Goal: Task Accomplishment & Management: Use online tool/utility

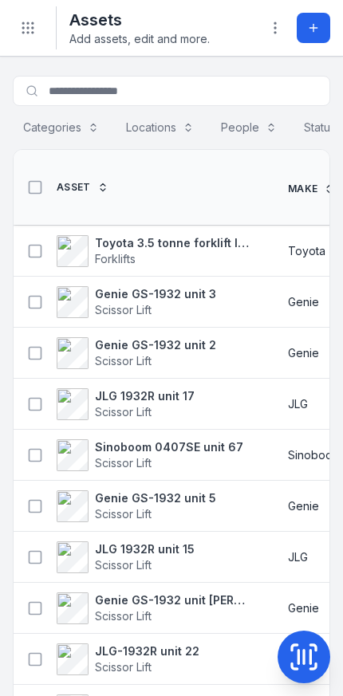
click at [197, 247] on strong "Toyota 3.5 tonne forklift lpg" at bounding box center [172, 243] width 155 height 16
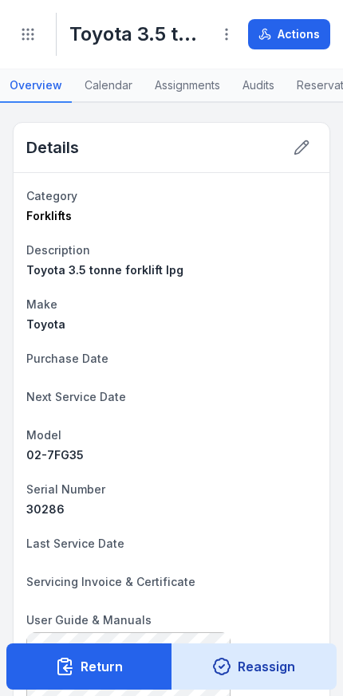
click at [293, 30] on button "Actions" at bounding box center [289, 34] width 82 height 30
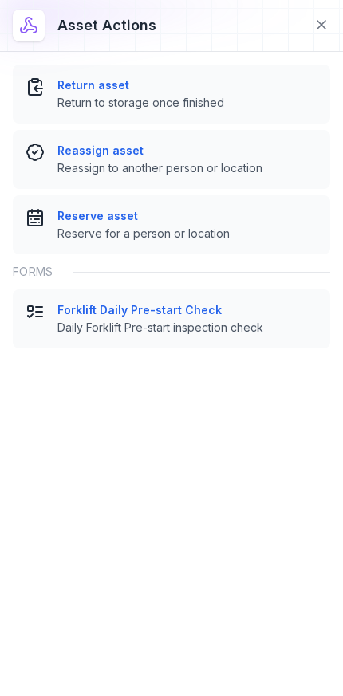
click at [219, 323] on span "Daily Forklift Pre-start inspection check" at bounding box center [187, 328] width 260 height 16
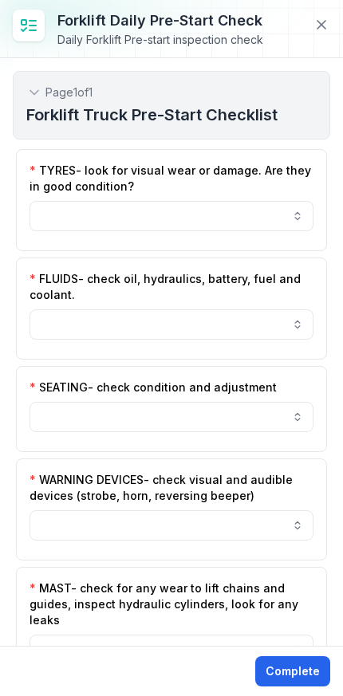
click at [274, 216] on button "button" at bounding box center [172, 216] width 284 height 30
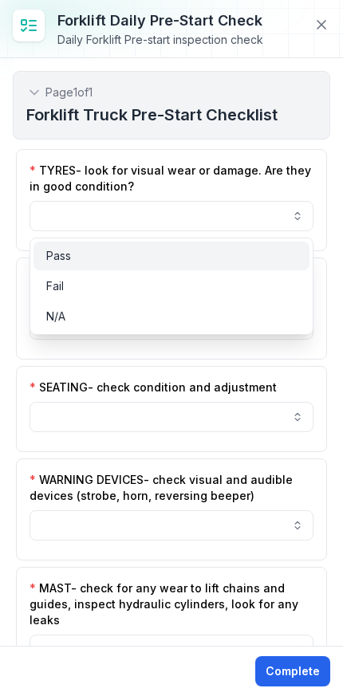
click at [203, 254] on div "Pass" at bounding box center [171, 256] width 250 height 16
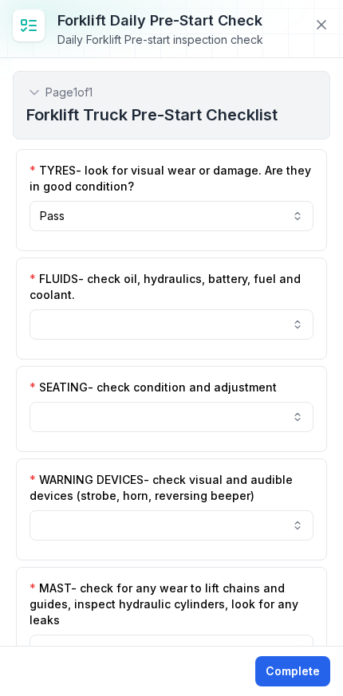
click at [245, 320] on button "button" at bounding box center [172, 325] width 284 height 30
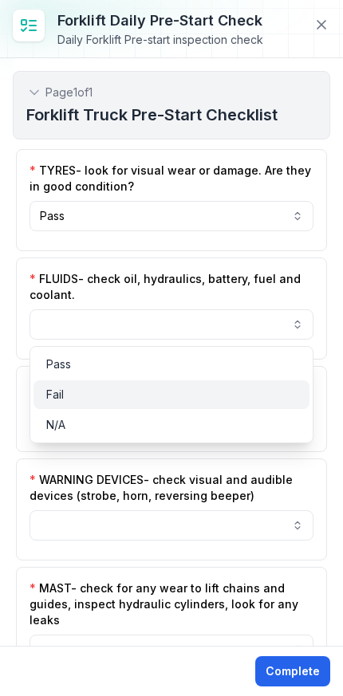
click at [184, 398] on div "Fail" at bounding box center [171, 395] width 250 height 16
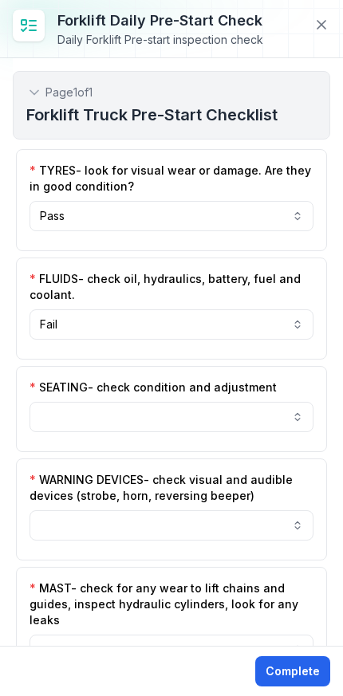
click at [317, 23] on icon at bounding box center [322, 25] width 16 height 16
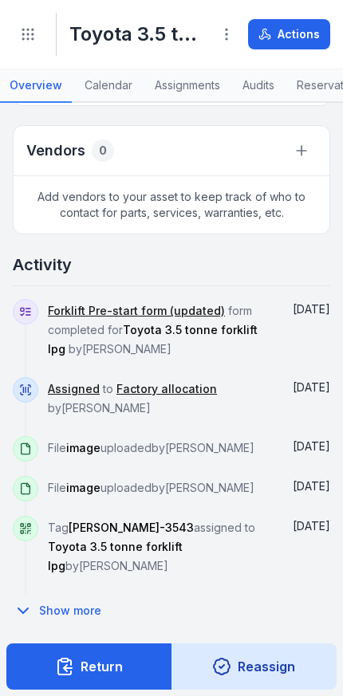
scroll to position [2550, 0]
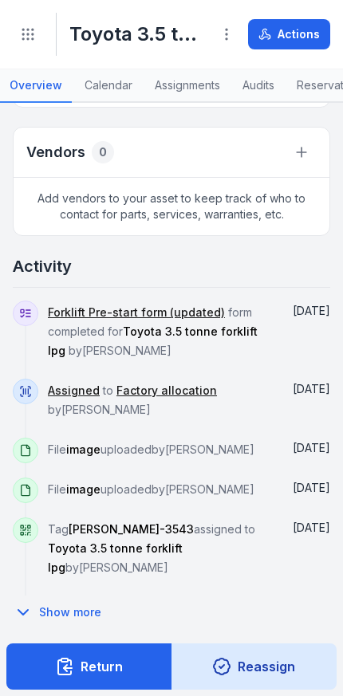
click at [32, 48] on button "Toggle Navigation" at bounding box center [28, 34] width 30 height 30
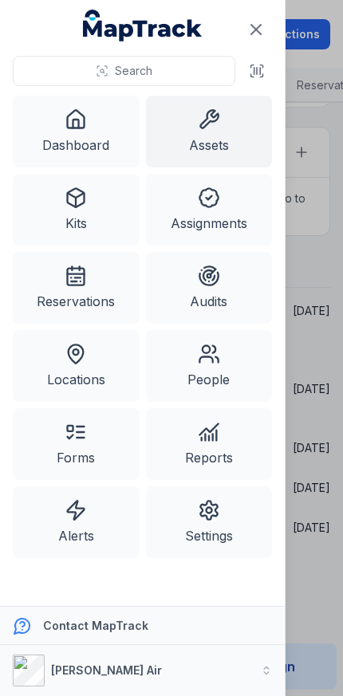
click at [237, 137] on link "Assets" at bounding box center [209, 132] width 127 height 72
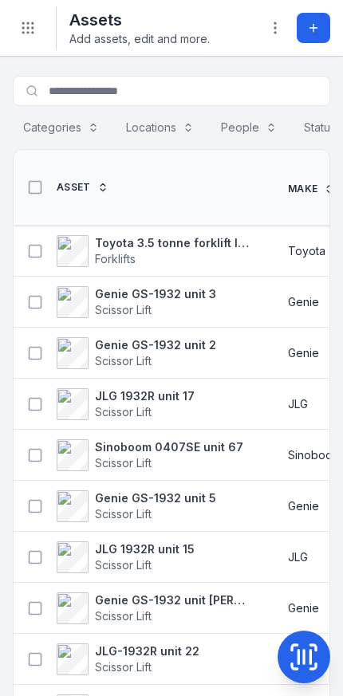
click at [210, 243] on strong "Toyota 3.5 tonne forklift lpg" at bounding box center [172, 243] width 155 height 16
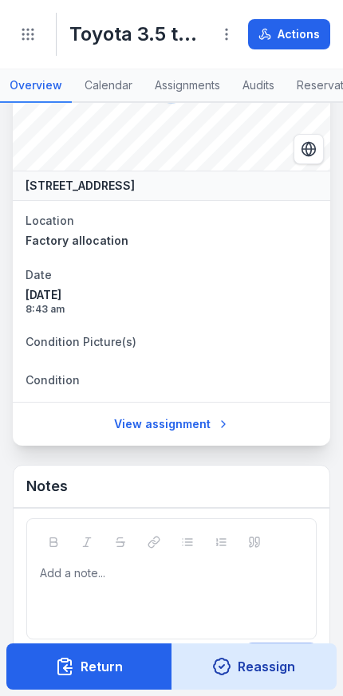
scroll to position [1461, 0]
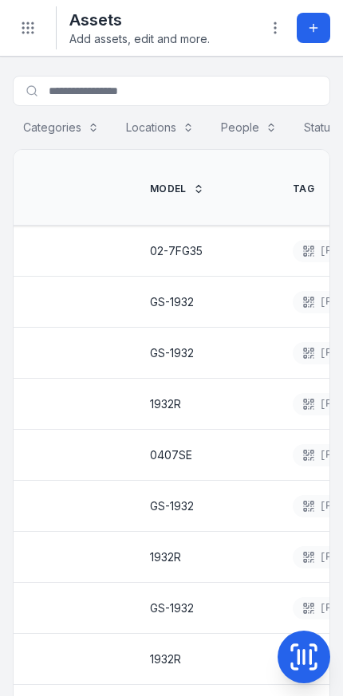
scroll to position [0, 353]
